Goal: Information Seeking & Learning: Learn about a topic

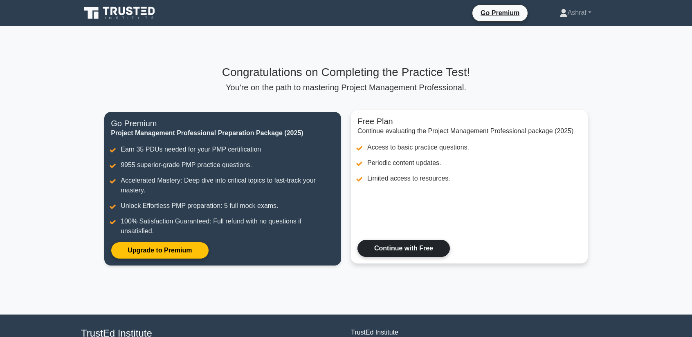
click at [384, 240] on link "Continue with Free" at bounding box center [403, 248] width 92 height 17
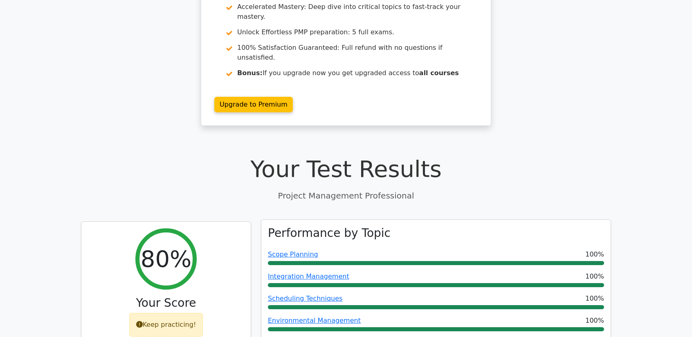
scroll to position [123, 0]
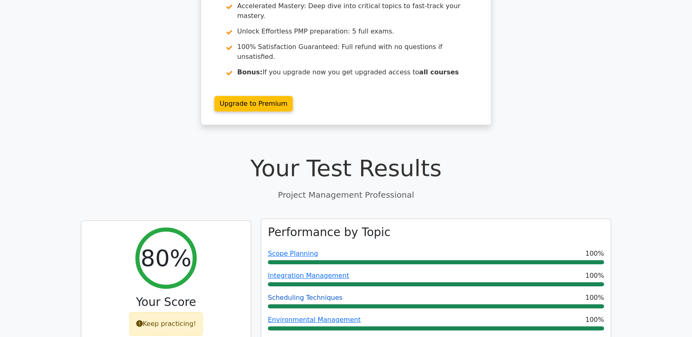
click at [309, 294] on link "Scheduling Techniques" at bounding box center [305, 298] width 74 height 8
click at [283, 250] on link "Scope Planning" at bounding box center [293, 254] width 50 height 8
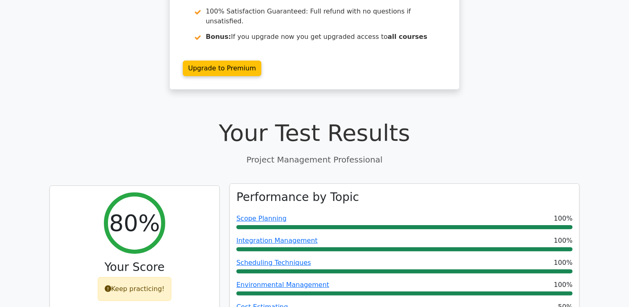
scroll to position [159, 0]
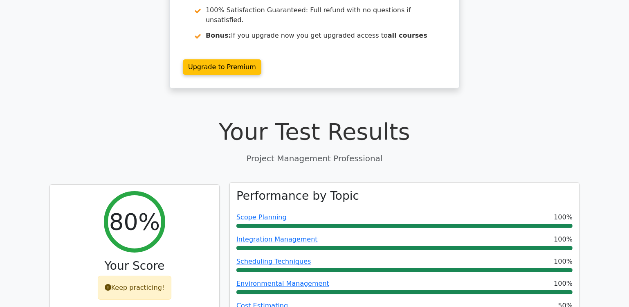
click at [248, 301] on link "Cost Estimating" at bounding box center [262, 305] width 52 height 8
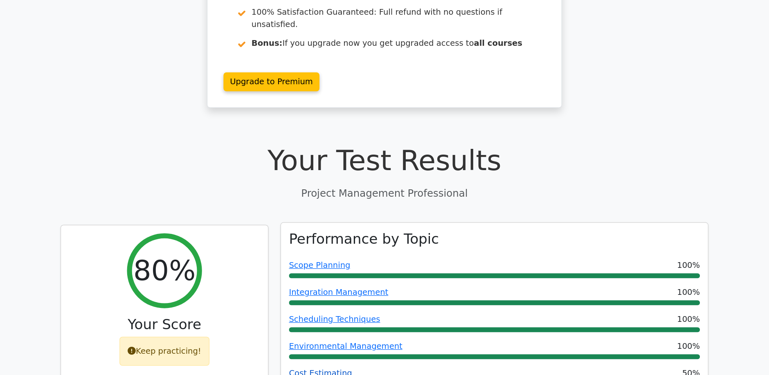
scroll to position [160, 0]
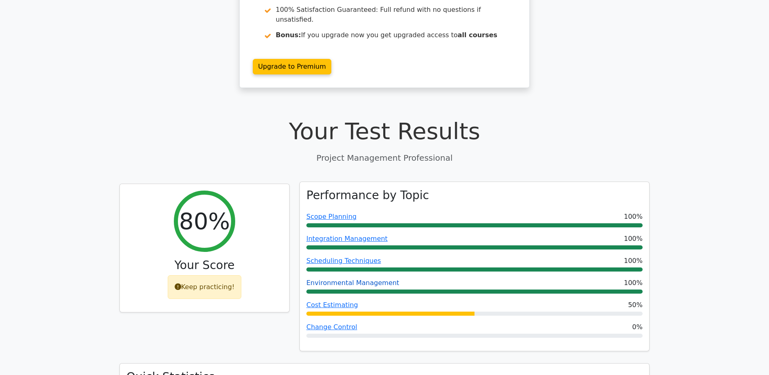
click at [327, 279] on link "Environmental Management" at bounding box center [352, 283] width 93 height 8
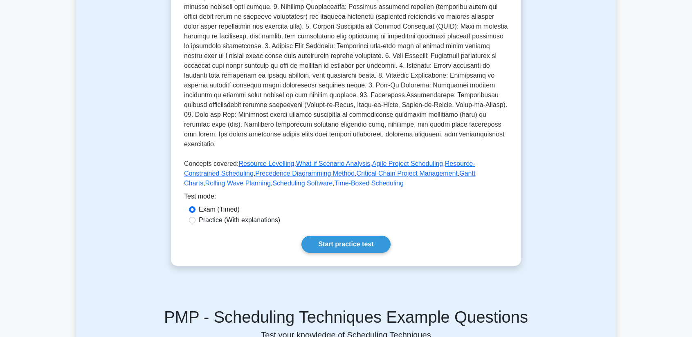
scroll to position [245, 0]
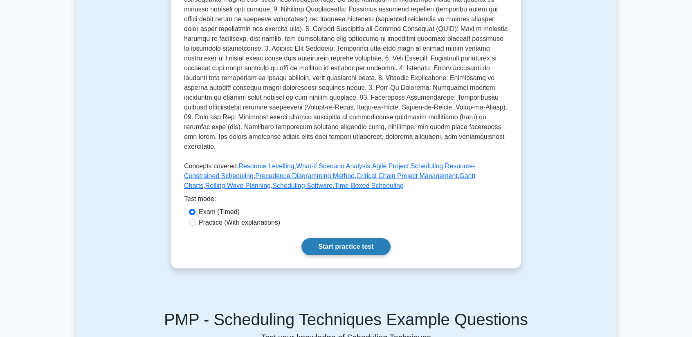
click at [301, 238] on link "Start practice test" at bounding box center [345, 246] width 89 height 17
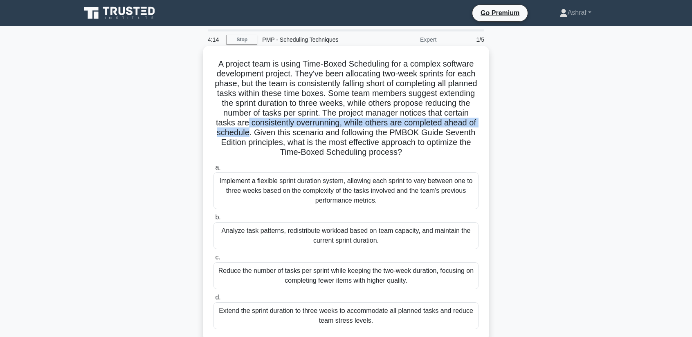
drag, startPoint x: 307, startPoint y: 121, endPoint x: 330, endPoint y: 131, distance: 25.8
click at [330, 131] on h5 "A project team is using Time-Boxed Scheduling for a complex software developmen…" at bounding box center [346, 108] width 267 height 99
copy h5 "consistently overrunning, while others are completed ahead of schedule"
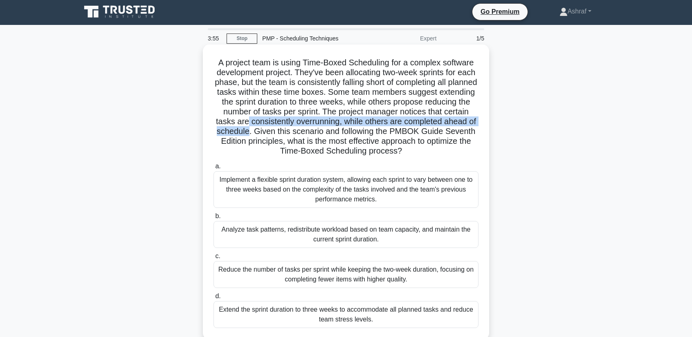
scroll to position [6, 0]
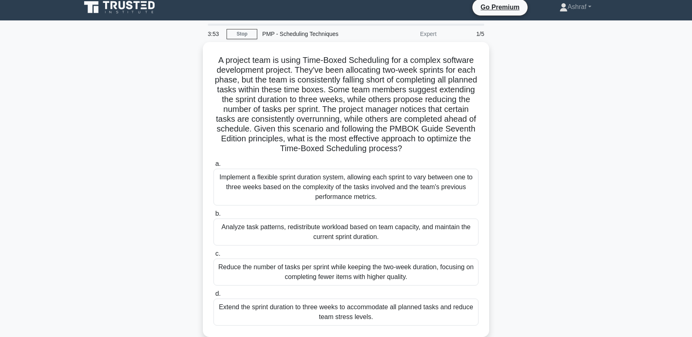
click at [589, 190] on div "A project team is using Time-Boxed Scheduling for a complex software developmen…" at bounding box center [346, 194] width 540 height 305
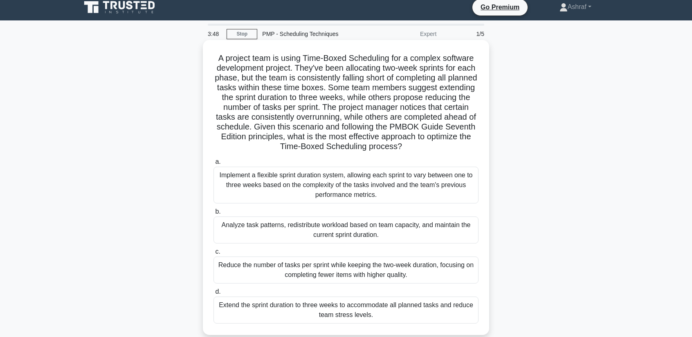
drag, startPoint x: 310, startPoint y: 233, endPoint x: 296, endPoint y: 224, distance: 16.4
click at [296, 224] on div "Analyze task patterns, redistribute workload based on team capacity, and mainta…" at bounding box center [345, 230] width 265 height 27
drag, startPoint x: 260, startPoint y: 222, endPoint x: 392, endPoint y: 236, distance: 132.4
click at [392, 236] on div "Analyze task patterns, redistribute workload based on team capacity, and mainta…" at bounding box center [345, 230] width 265 height 27
copy div "nalyze task patterns, redistribute workload based on team capacity, and maintai…"
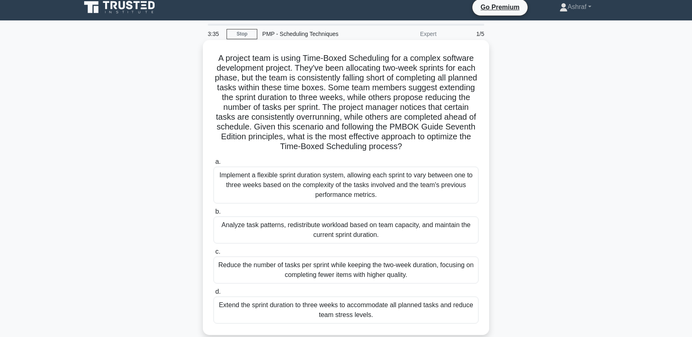
click at [316, 231] on div "Analyze task patterns, redistribute workload based on team capacity, and mainta…" at bounding box center [345, 230] width 265 height 27
click at [213, 215] on input "b. Analyze task patterns, redistribute workload based on team capacity, and mai…" at bounding box center [213, 211] width 0 height 5
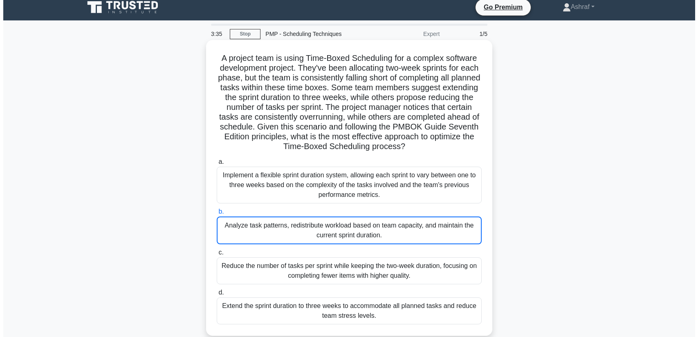
scroll to position [0, 0]
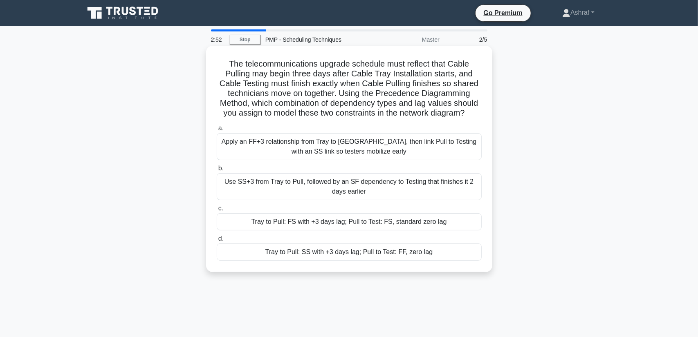
click at [342, 258] on div "Tray to Pull: SS with +3 days lag; Pull to Test: FF, zero lag" at bounding box center [349, 252] width 265 height 17
click at [217, 242] on input "d. Tray to Pull: SS with +3 days lag; Pull to Test: FF, zero lag" at bounding box center [217, 238] width 0 height 5
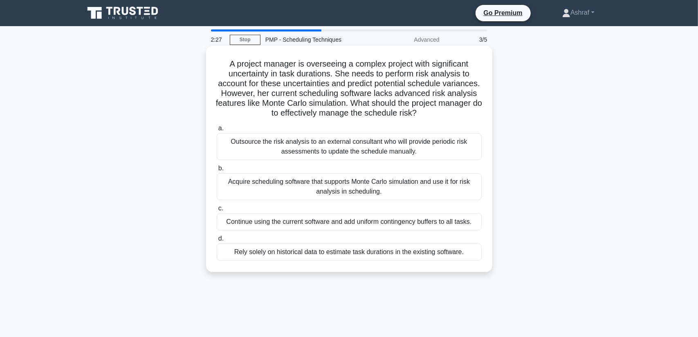
click at [259, 146] on div "Outsource the risk analysis to an external consultant who will provide periodic…" at bounding box center [349, 146] width 265 height 27
click at [217, 131] on input "a. Outsource the risk analysis to an external consultant who will provide perio…" at bounding box center [217, 128] width 0 height 5
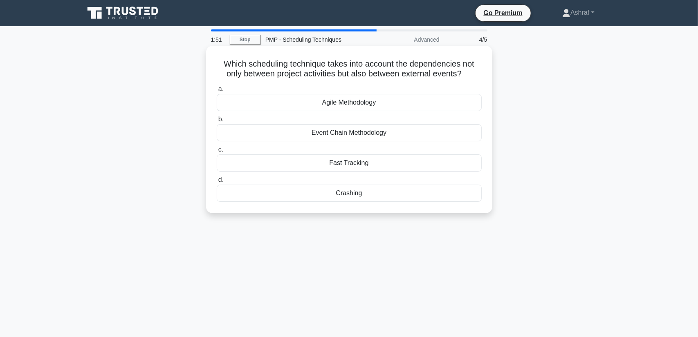
click at [346, 158] on div "Fast Tracking" at bounding box center [349, 163] width 265 height 17
click at [217, 153] on input "c. Fast Tracking" at bounding box center [217, 149] width 0 height 5
drag, startPoint x: 329, startPoint y: 141, endPoint x: 368, endPoint y: 143, distance: 39.7
click at [368, 141] on div "distant future" at bounding box center [349, 132] width 265 height 17
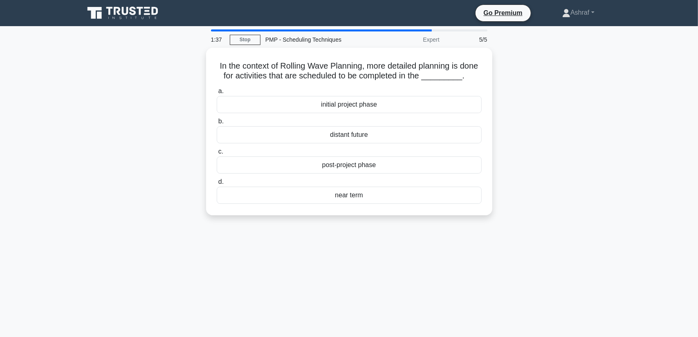
copy div "distant future"
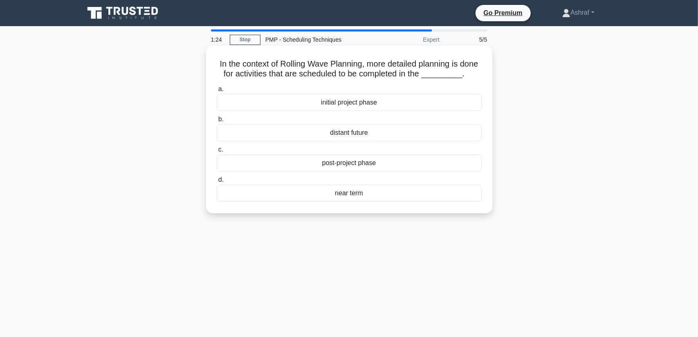
drag, startPoint x: 313, startPoint y: 173, endPoint x: 378, endPoint y: 173, distance: 64.6
click at [378, 172] on div "post-project phase" at bounding box center [349, 163] width 265 height 17
click at [354, 202] on div "near term" at bounding box center [349, 193] width 265 height 17
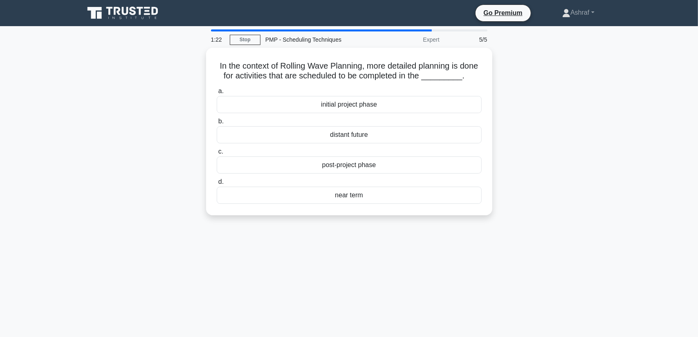
click at [281, 231] on main "1:22 Stop PMP - Scheduling Techniques Expert 5/5 In the context of Rolling Wave…" at bounding box center [349, 233] width 698 height 415
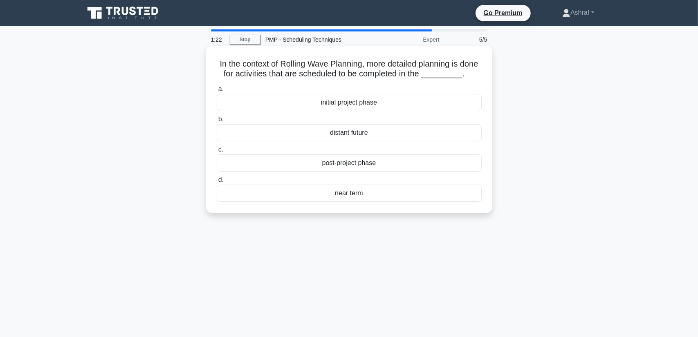
click at [319, 201] on div "near term" at bounding box center [349, 193] width 265 height 17
click at [217, 183] on input "d. near term" at bounding box center [217, 179] width 0 height 5
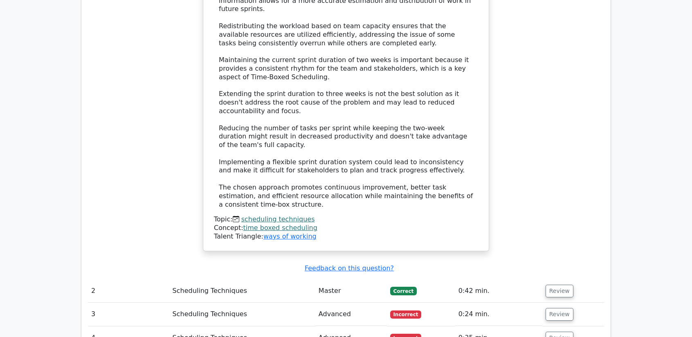
scroll to position [1063, 0]
click at [552, 308] on button "Review" at bounding box center [559, 314] width 28 height 13
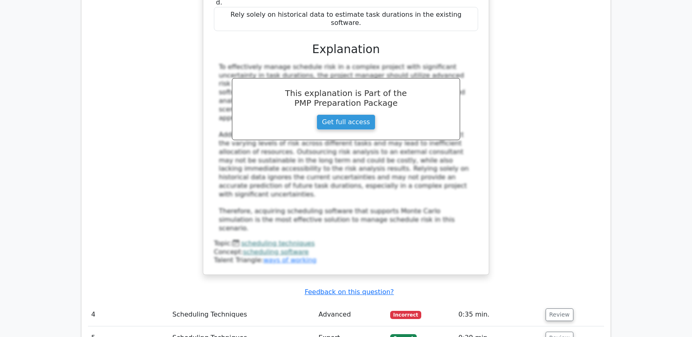
scroll to position [1595, 0]
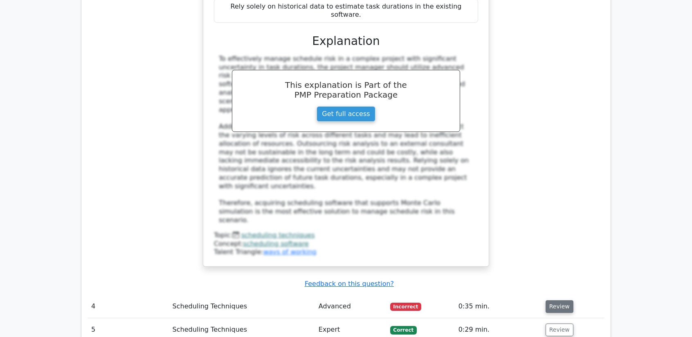
click at [552, 301] on button "Review" at bounding box center [559, 307] width 28 height 13
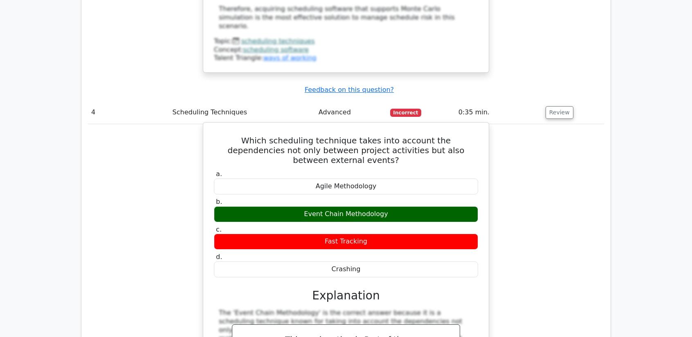
scroll to position [1799, 0]
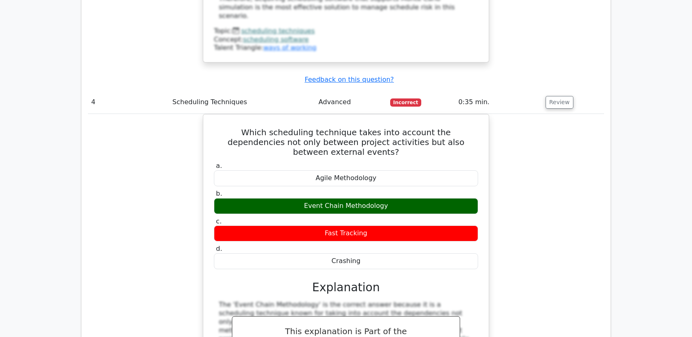
click at [585, 187] on div "Which scheduling technique takes into account the dependencies not only between…" at bounding box center [346, 276] width 516 height 324
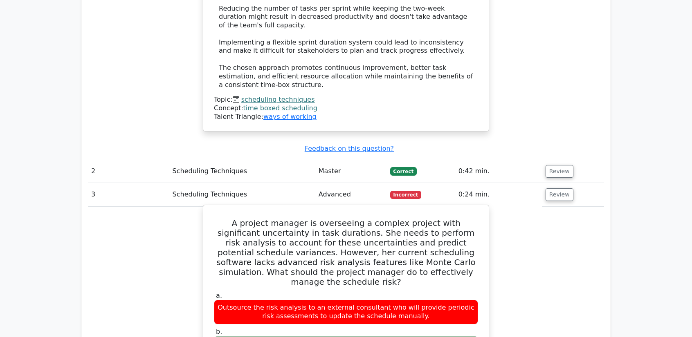
scroll to position [1189, 0]
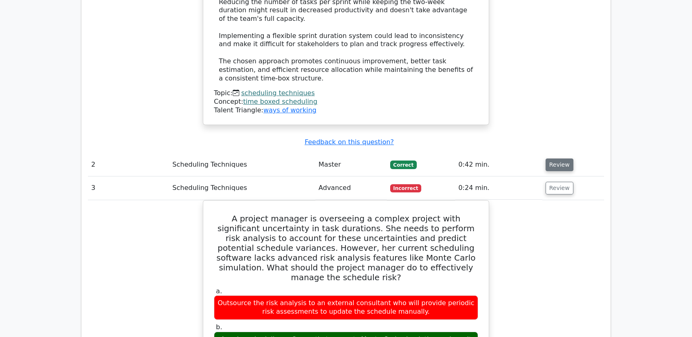
click at [562, 159] on button "Review" at bounding box center [559, 165] width 28 height 13
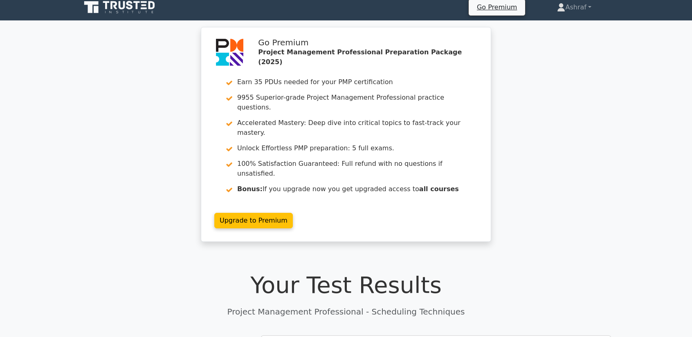
scroll to position [0, 0]
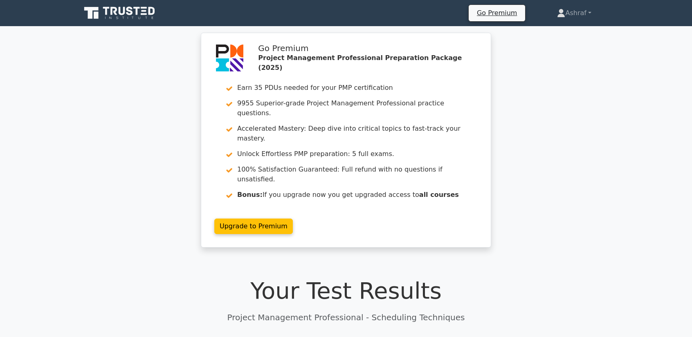
click at [103, 9] on icon at bounding box center [120, 13] width 79 height 16
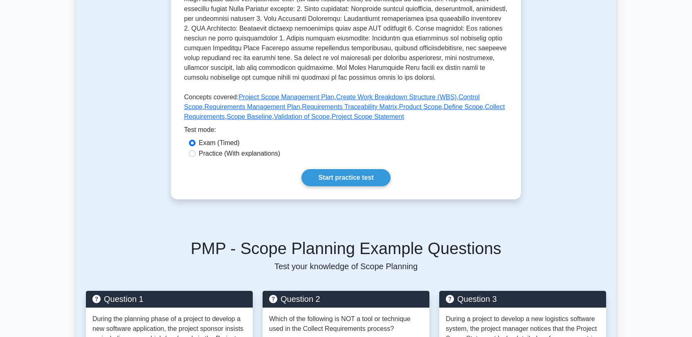
scroll to position [286, 0]
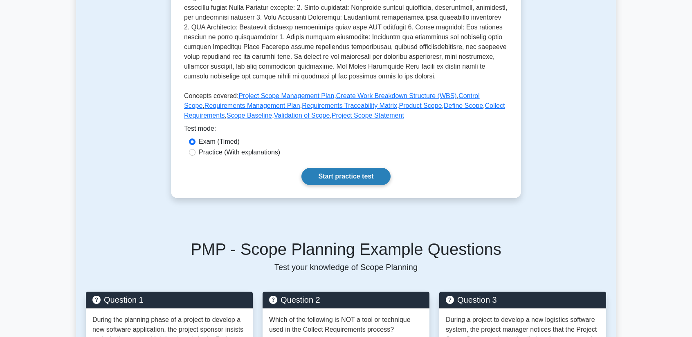
click at [328, 179] on link "Start practice test" at bounding box center [345, 176] width 89 height 17
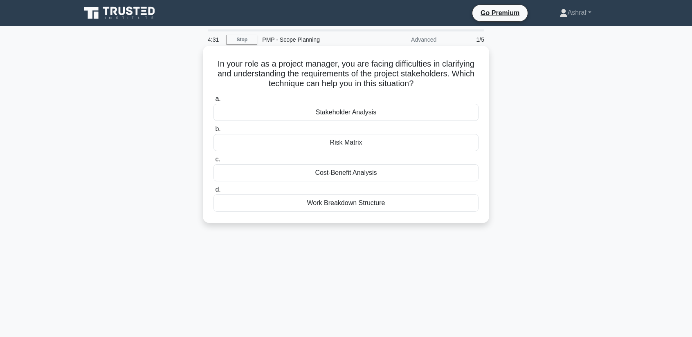
click at [333, 110] on div "Stakeholder Analysis" at bounding box center [345, 112] width 265 height 17
click at [213, 102] on input "a. Stakeholder Analysis" at bounding box center [213, 98] width 0 height 5
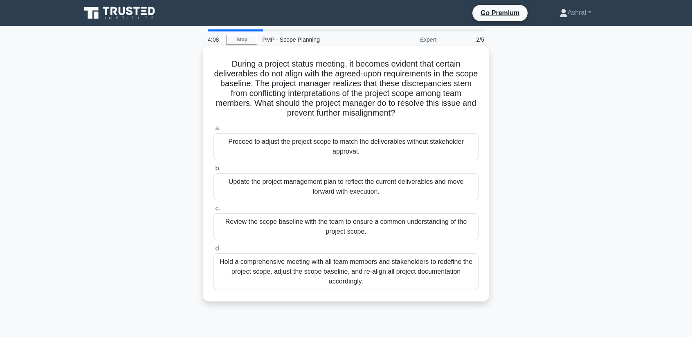
drag, startPoint x: 229, startPoint y: 64, endPoint x: 425, endPoint y: 110, distance: 202.0
click at [425, 110] on h5 "During a project status meeting, it becomes evident that certain deliverables d…" at bounding box center [346, 89] width 267 height 60
copy h5 "During a project status meeting, it becomes evident that certain deliverables d…"
click at [361, 229] on div "Review the scope baseline with the team to ensure a common understanding of the…" at bounding box center [345, 226] width 265 height 27
click at [213, 211] on input "c. Review the scope baseline with the team to ensure a common understanding of …" at bounding box center [213, 208] width 0 height 5
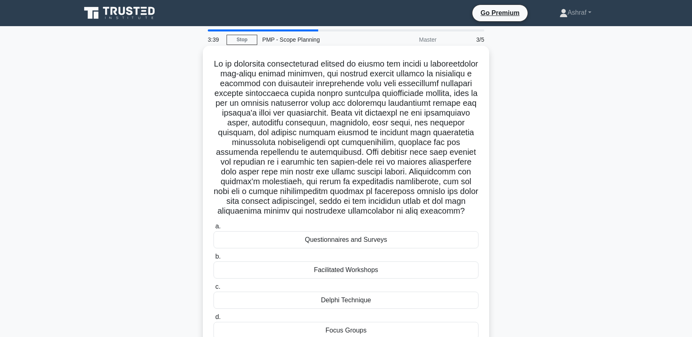
drag, startPoint x: 232, startPoint y: 63, endPoint x: 402, endPoint y: 219, distance: 230.6
click at [402, 217] on h5 ".spinner_0XTQ{transform-origin:center;animation:spinner_y6GP .75s linear infini…" at bounding box center [346, 138] width 267 height 158
copy h5 "On an extensive multinational project to design and deploy a sophisticated web-…"
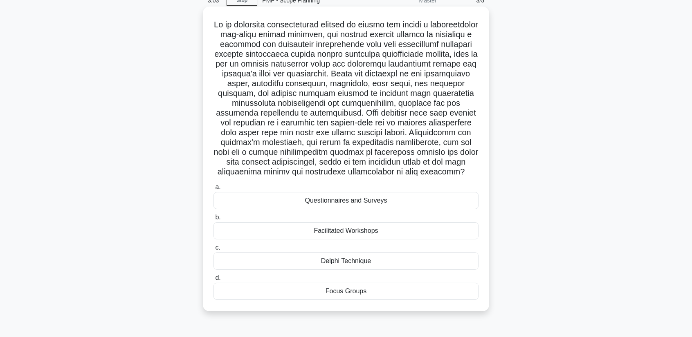
scroll to position [41, 0]
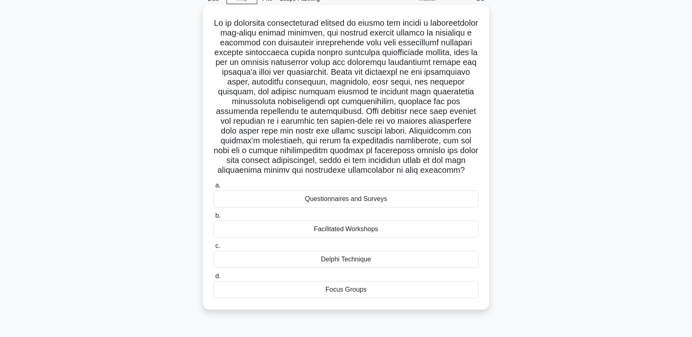
click at [350, 208] on div "Questionnaires and Surveys" at bounding box center [345, 199] width 265 height 17
click at [213, 188] on input "a. Questionnaires and Surveys" at bounding box center [213, 185] width 0 height 5
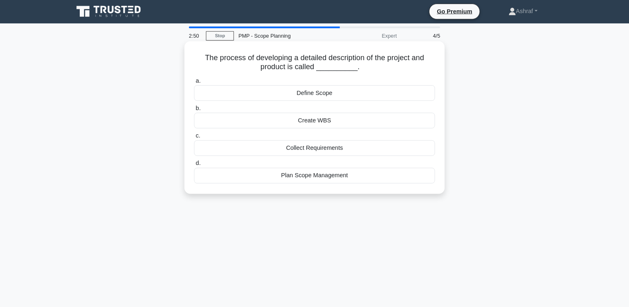
scroll to position [0, 0]
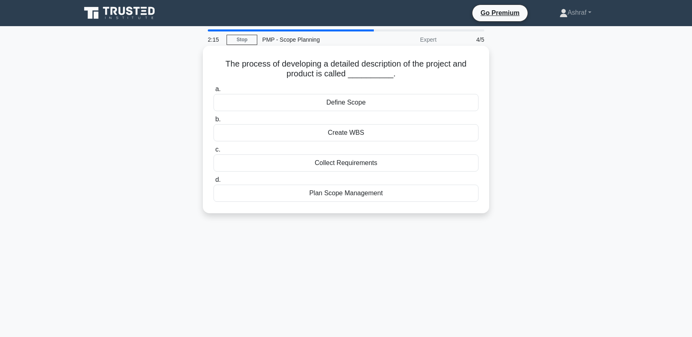
click at [322, 102] on div "Define Scope" at bounding box center [345, 102] width 265 height 17
click at [213, 92] on input "a. Define Scope" at bounding box center [213, 89] width 0 height 5
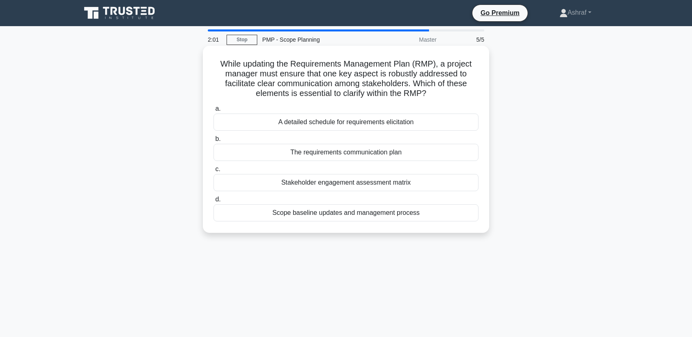
drag, startPoint x: 218, startPoint y: 64, endPoint x: 440, endPoint y: 98, distance: 224.6
click at [440, 98] on h5 "While updating the Requirements Management Plan (RMP), a project manager must e…" at bounding box center [346, 79] width 267 height 40
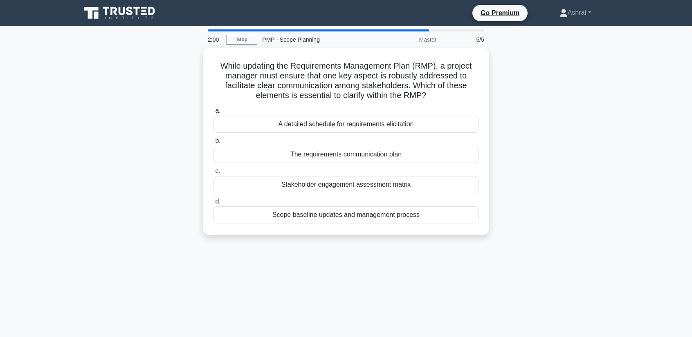
copy h5 "While updating the Requirements Management Plan (RMP), a project manager must e…"
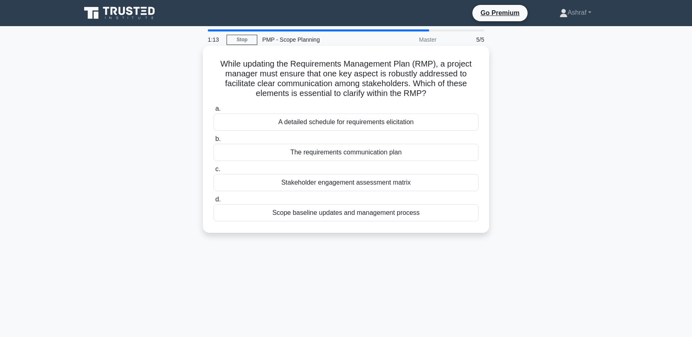
click at [333, 182] on div "Stakeholder engagement assessment matrix" at bounding box center [345, 182] width 265 height 17
click at [213, 172] on input "c. Stakeholder engagement assessment matrix" at bounding box center [213, 169] width 0 height 5
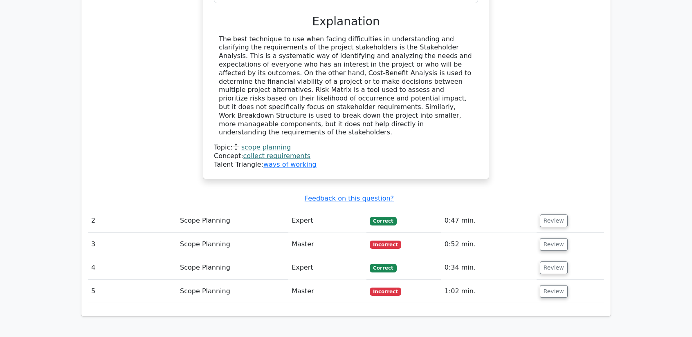
scroll to position [818, 0]
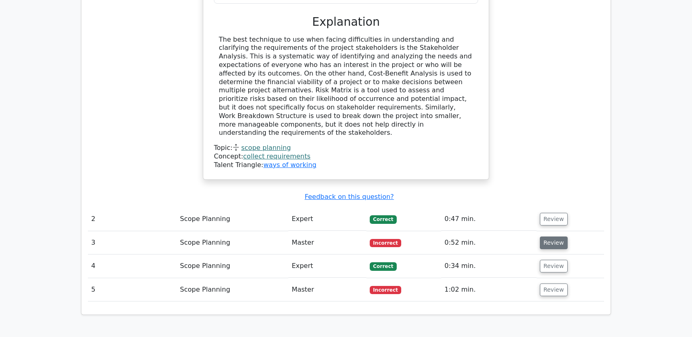
click at [553, 237] on button "Review" at bounding box center [554, 243] width 28 height 13
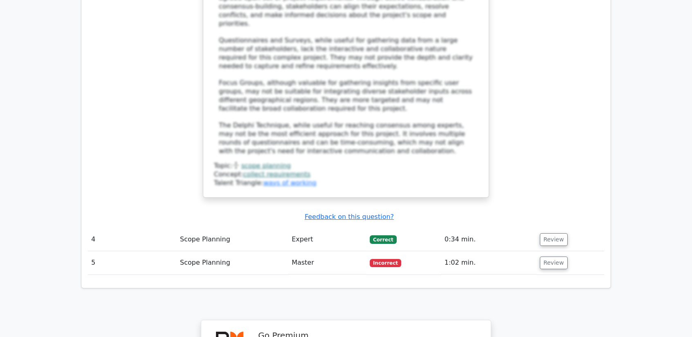
scroll to position [1554, 0]
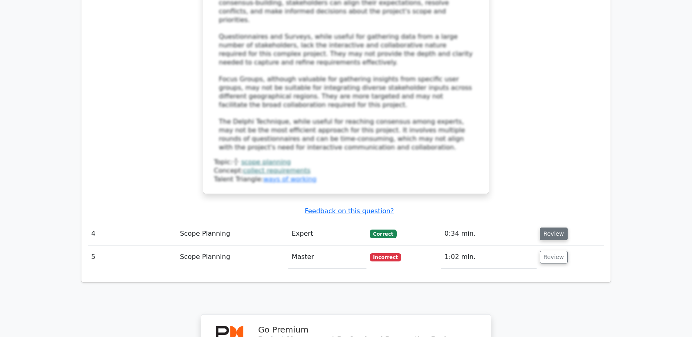
click at [546, 228] on button "Review" at bounding box center [554, 234] width 28 height 13
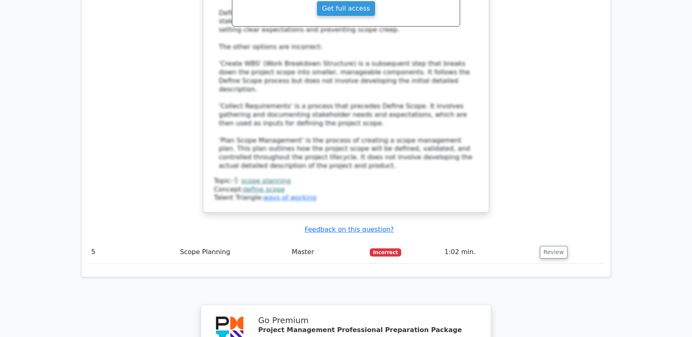
scroll to position [2085, 0]
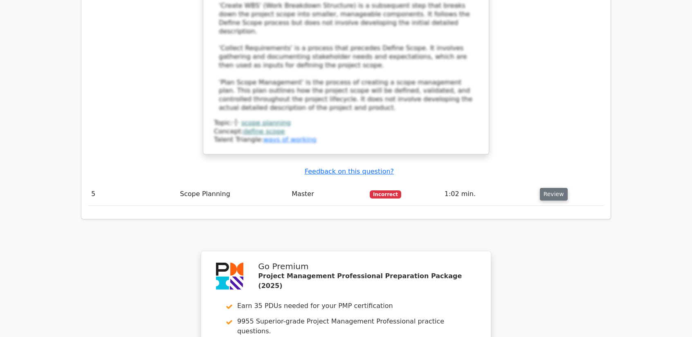
click at [556, 188] on button "Review" at bounding box center [554, 194] width 28 height 13
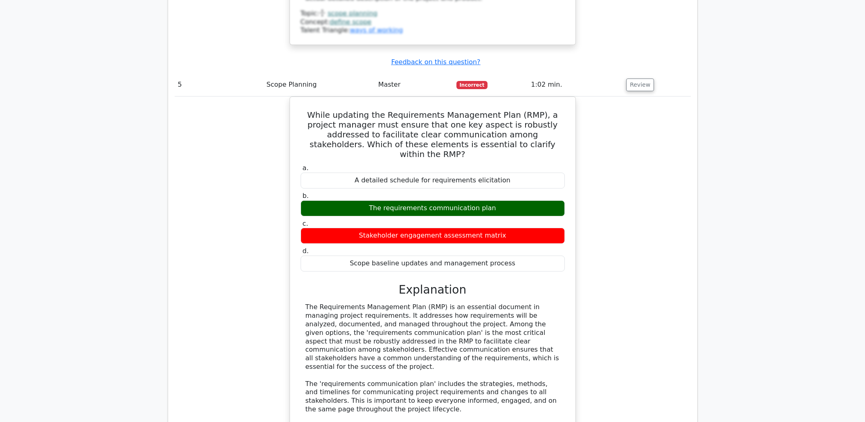
scroll to position [2192, 0]
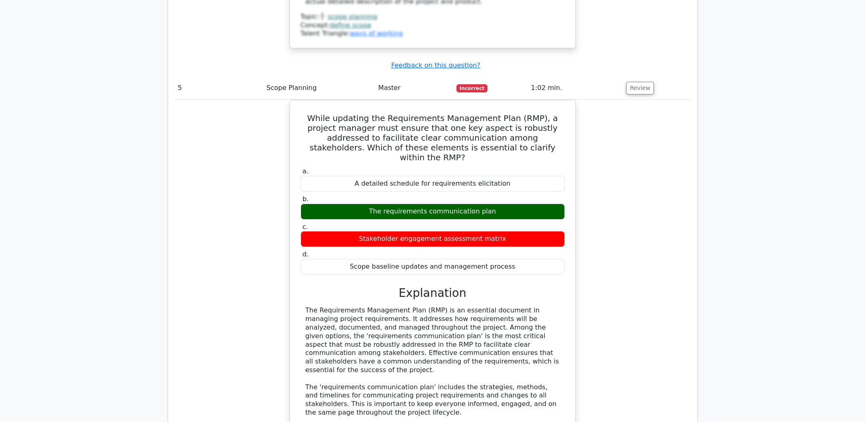
click at [576, 147] on div "While updating the Requirements Management Plan (RMP), a project manager must e…" at bounding box center [433, 335] width 516 height 471
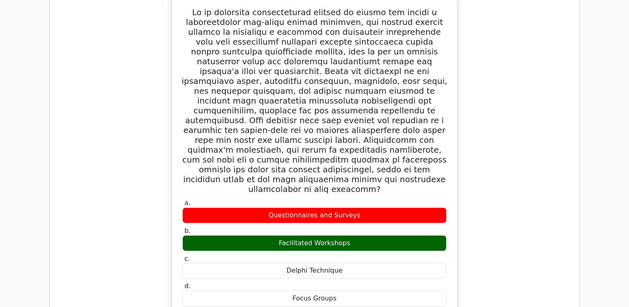
scroll to position [1077, 0]
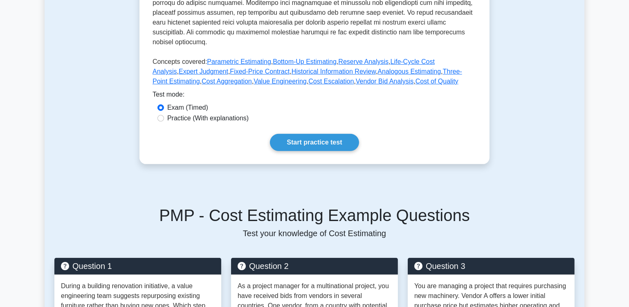
scroll to position [297, 0]
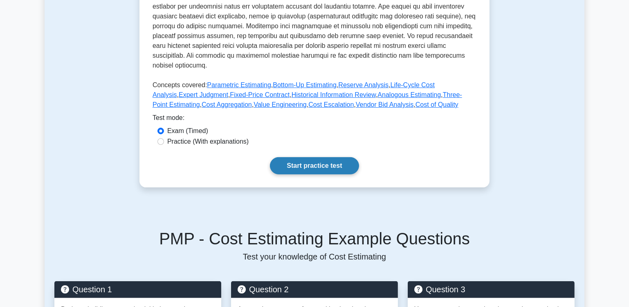
click at [310, 157] on link "Start practice test" at bounding box center [314, 165] width 89 height 17
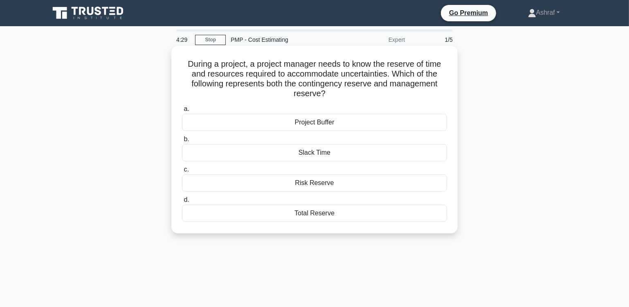
click at [334, 183] on div "Risk Reserve" at bounding box center [314, 182] width 265 height 17
click at [182, 172] on input "c. Risk Reserve" at bounding box center [182, 169] width 0 height 5
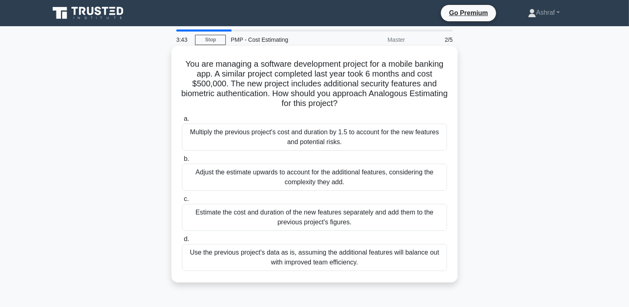
click at [328, 256] on div "Use the previous project's data as is, assuming the additional features will ba…" at bounding box center [314, 257] width 265 height 27
click at [182, 242] on input "d. Use the previous project's data as is, assuming the additional features will…" at bounding box center [182, 238] width 0 height 5
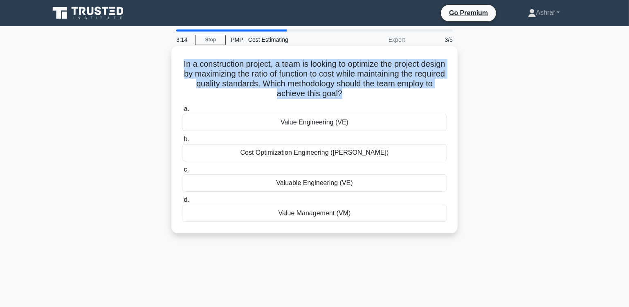
drag, startPoint x: 192, startPoint y: 63, endPoint x: 360, endPoint y: 99, distance: 171.8
click at [360, 99] on h5 "In a construction project, a team is looking to optimize the project design by …" at bounding box center [314, 79] width 267 height 40
copy h5 "In a construction project, a team is looking to optimize the project design by …"
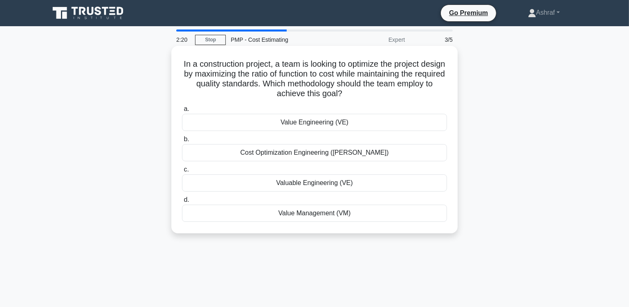
click at [297, 213] on div "Value Management (VM)" at bounding box center [314, 212] width 265 height 17
click at [182, 202] on input "d. Value Management (VM)" at bounding box center [182, 199] width 0 height 5
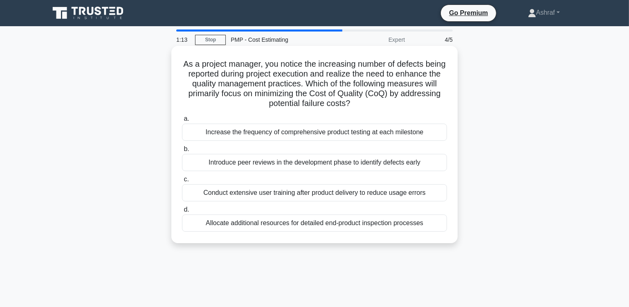
drag, startPoint x: 205, startPoint y: 133, endPoint x: 425, endPoint y: 134, distance: 219.6
click at [425, 134] on div "Increase the frequency of comprehensive product testing at each milestone" at bounding box center [314, 131] width 265 height 17
copy div "Increase the frequency of comprehensive product testing at each milestone"
drag, startPoint x: 234, startPoint y: 164, endPoint x: 422, endPoint y: 166, distance: 188.5
click at [422, 166] on div "Introduce peer reviews in the development phase to identify defects early" at bounding box center [314, 162] width 265 height 17
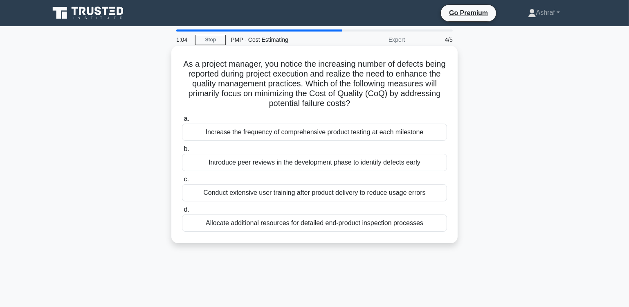
copy div "Introduce peer reviews in the development phase to identify defects early"
click at [232, 167] on div "Introduce peer reviews in the development phase to identify defects early" at bounding box center [314, 162] width 265 height 17
click at [182, 152] on input "b. Introduce peer reviews in the development phase to identify defects early" at bounding box center [182, 148] width 0 height 5
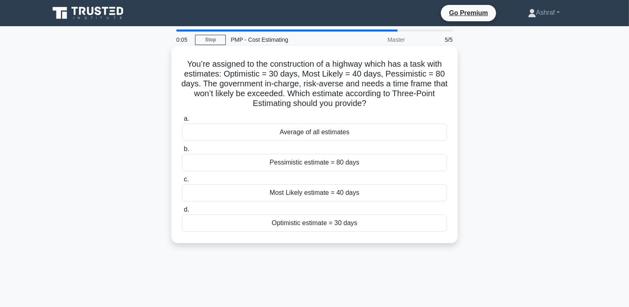
click at [323, 133] on div "Average of all estimates" at bounding box center [314, 131] width 265 height 17
click at [182, 121] on input "a. Average of all estimates" at bounding box center [182, 118] width 0 height 5
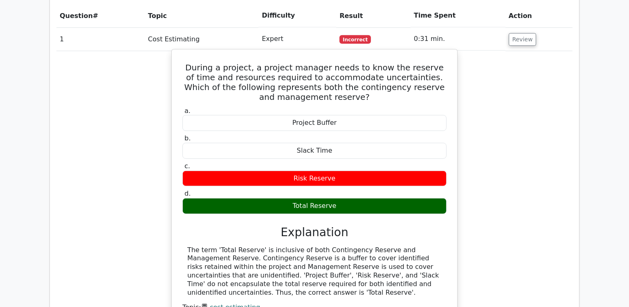
scroll to position [632, 0]
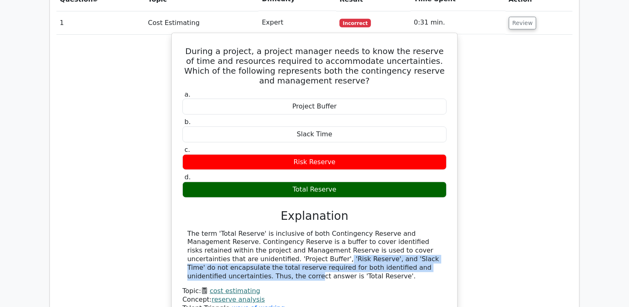
drag, startPoint x: 187, startPoint y: 225, endPoint x: 354, endPoint y: 236, distance: 167.2
click at [354, 236] on div "The term 'Total Reserve' is inclusive of both Contingency Reserve and Managemen…" at bounding box center [314, 254] width 254 height 51
copy div "'Project Buffer', 'Risk Reserve', and 'Slack Time' do not encapsulate the total…"
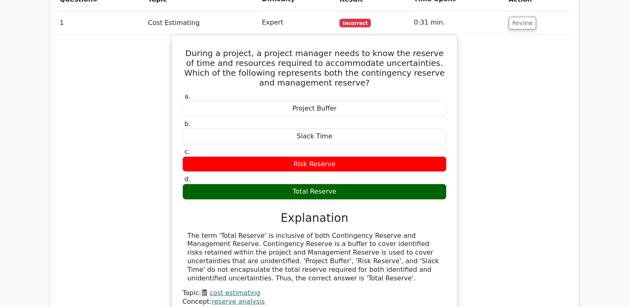
click at [544, 148] on div "During a project, a project manager needs to know the reserve of time and resou…" at bounding box center [314, 185] width 516 height 300
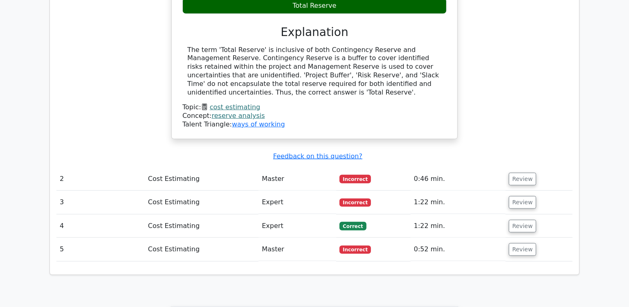
scroll to position [817, 0]
click at [522, 196] on button "Review" at bounding box center [523, 202] width 28 height 13
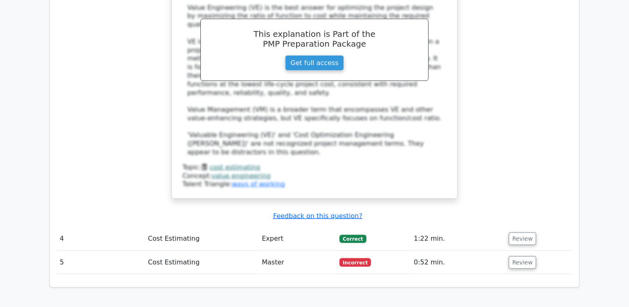
scroll to position [1226, 0]
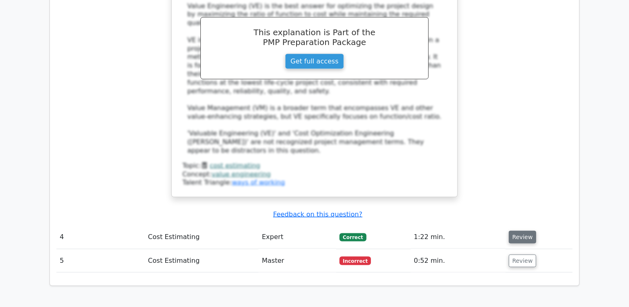
click at [521, 231] on button "Review" at bounding box center [523, 237] width 28 height 13
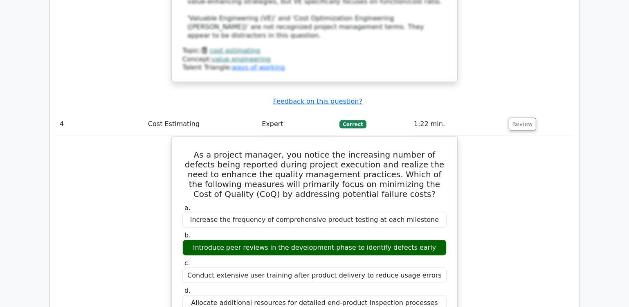
scroll to position [1338, 0]
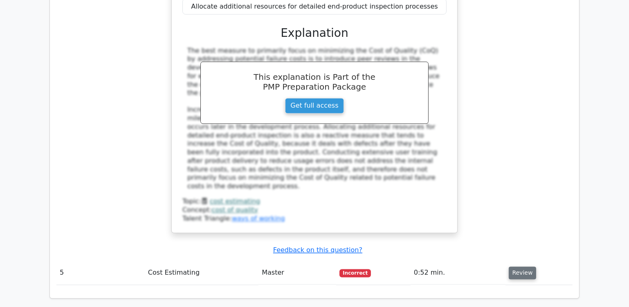
click at [515, 267] on button "Review" at bounding box center [523, 273] width 28 height 13
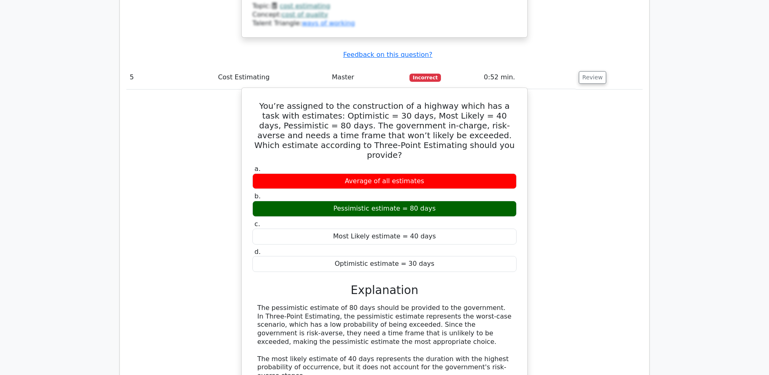
scroll to position [1829, 0]
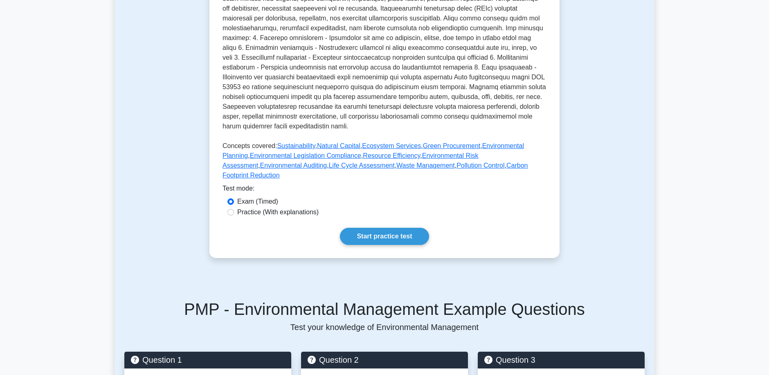
scroll to position [272, 0]
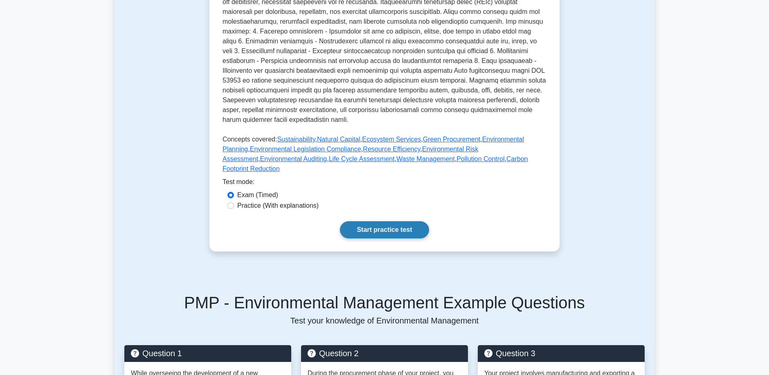
click at [368, 221] on link "Start practice test" at bounding box center [384, 229] width 89 height 17
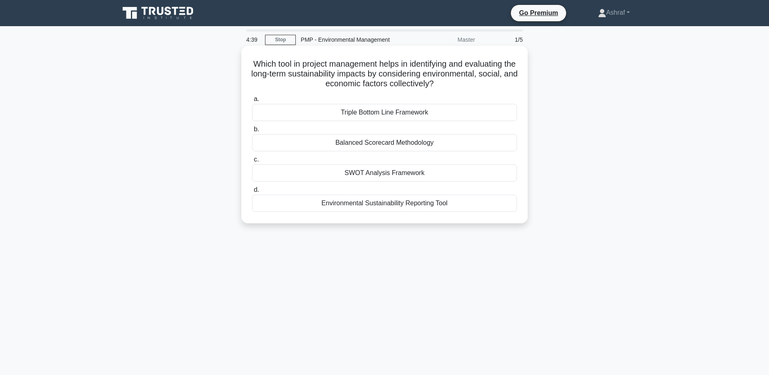
click at [395, 173] on div "SWOT Analysis Framework" at bounding box center [384, 172] width 265 height 17
click at [252, 162] on input "c. SWOT Analysis Framework" at bounding box center [252, 159] width 0 height 5
click at [424, 142] on div "Environmental risk evaluation" at bounding box center [384, 142] width 265 height 17
click at [252, 132] on input "b. Environmental risk evaluation" at bounding box center [252, 129] width 0 height 5
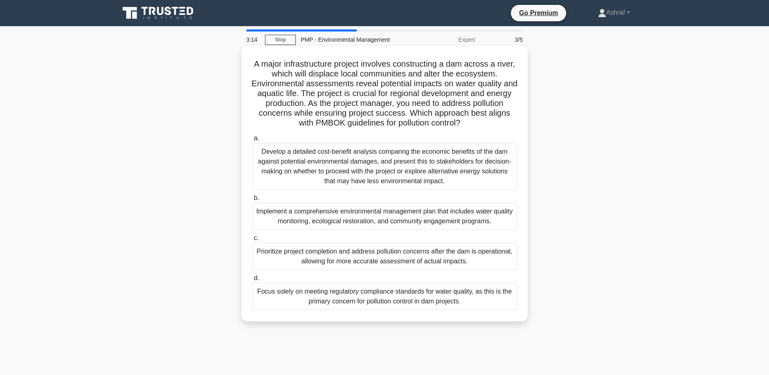
click at [362, 178] on div "Develop a detailed cost-benefit analysis comparing the economic benefits of the…" at bounding box center [384, 166] width 265 height 47
click at [252, 141] on input "a. Develop a detailed cost-benefit analysis comparing the economic benefits of …" at bounding box center [252, 138] width 0 height 5
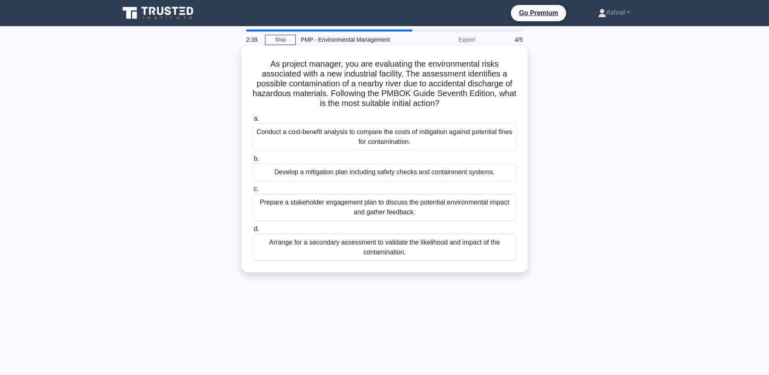
click at [331, 209] on div "Prepare a stakeholder engagement plan to discuss the potential environmental im…" at bounding box center [384, 207] width 265 height 27
click at [252, 192] on input "c. Prepare a stakeholder engagement plan to discuss the potential environmental…" at bounding box center [252, 188] width 0 height 5
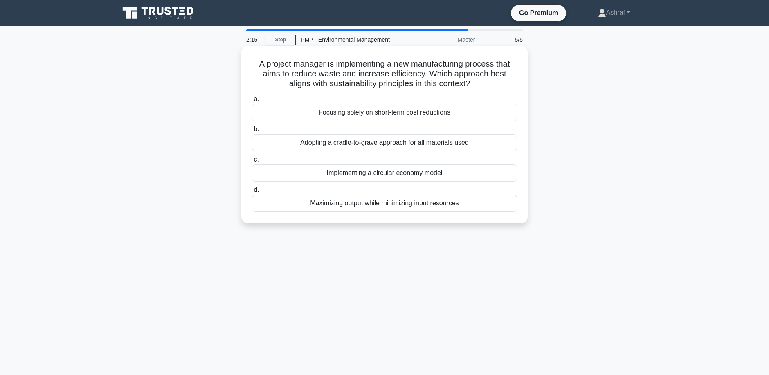
click at [366, 175] on div "Implementing a circular economy model" at bounding box center [384, 172] width 265 height 17
click at [252, 162] on input "c. Implementing a circular economy model" at bounding box center [252, 159] width 0 height 5
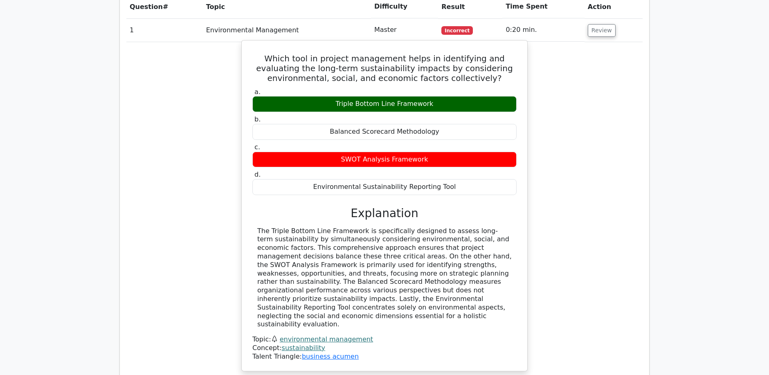
scroll to position [681, 0]
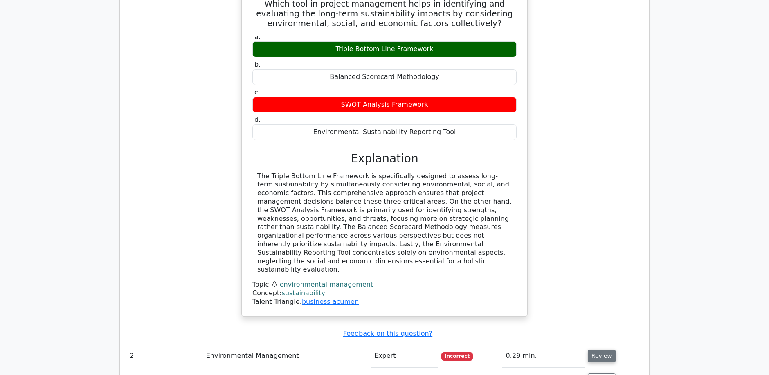
click at [599, 350] on button "Review" at bounding box center [602, 356] width 28 height 13
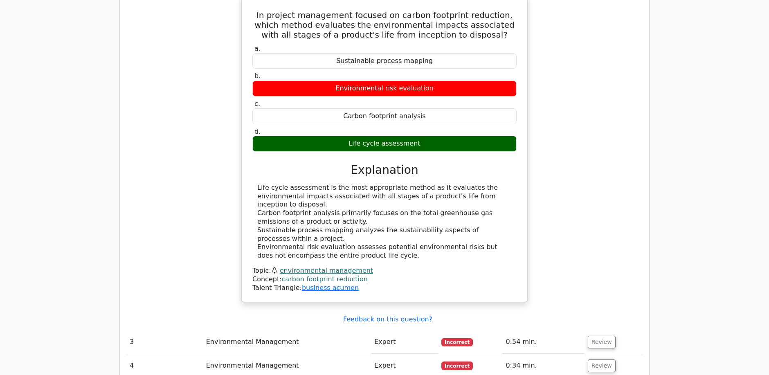
scroll to position [1090, 0]
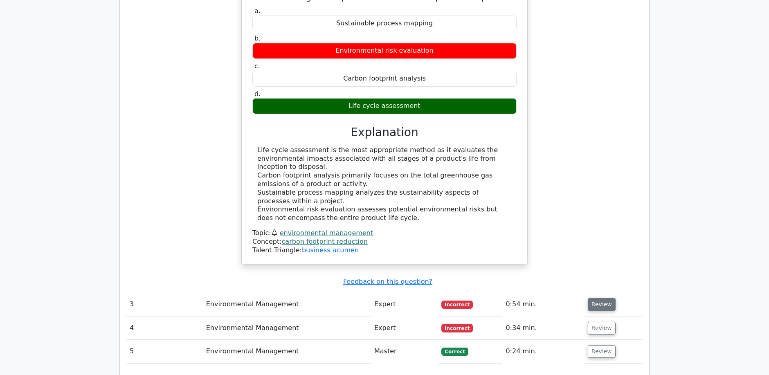
click at [602, 298] on button "Review" at bounding box center [602, 304] width 28 height 13
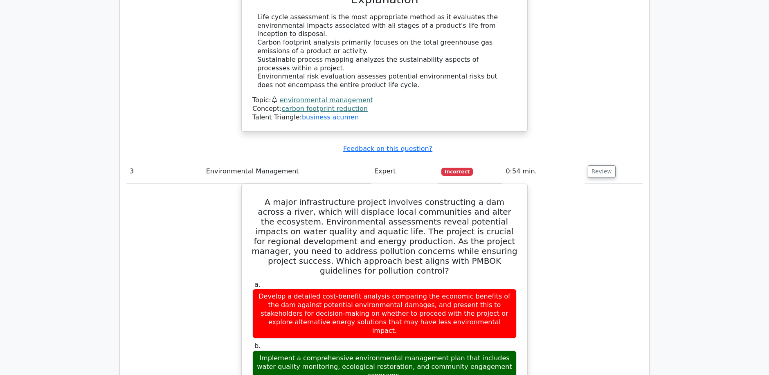
scroll to position [1227, 0]
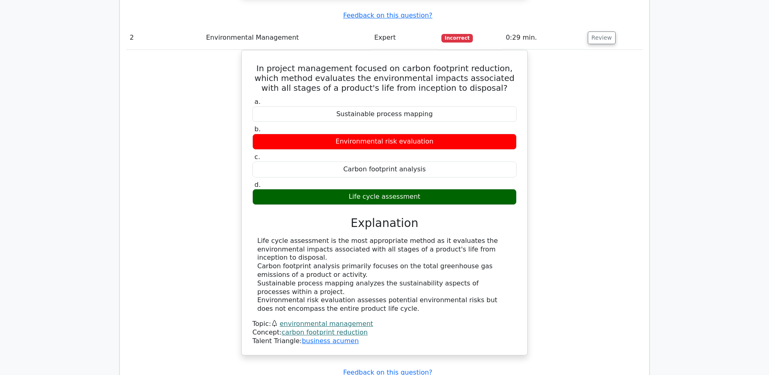
scroll to position [818, 0]
